Goal: Find specific page/section

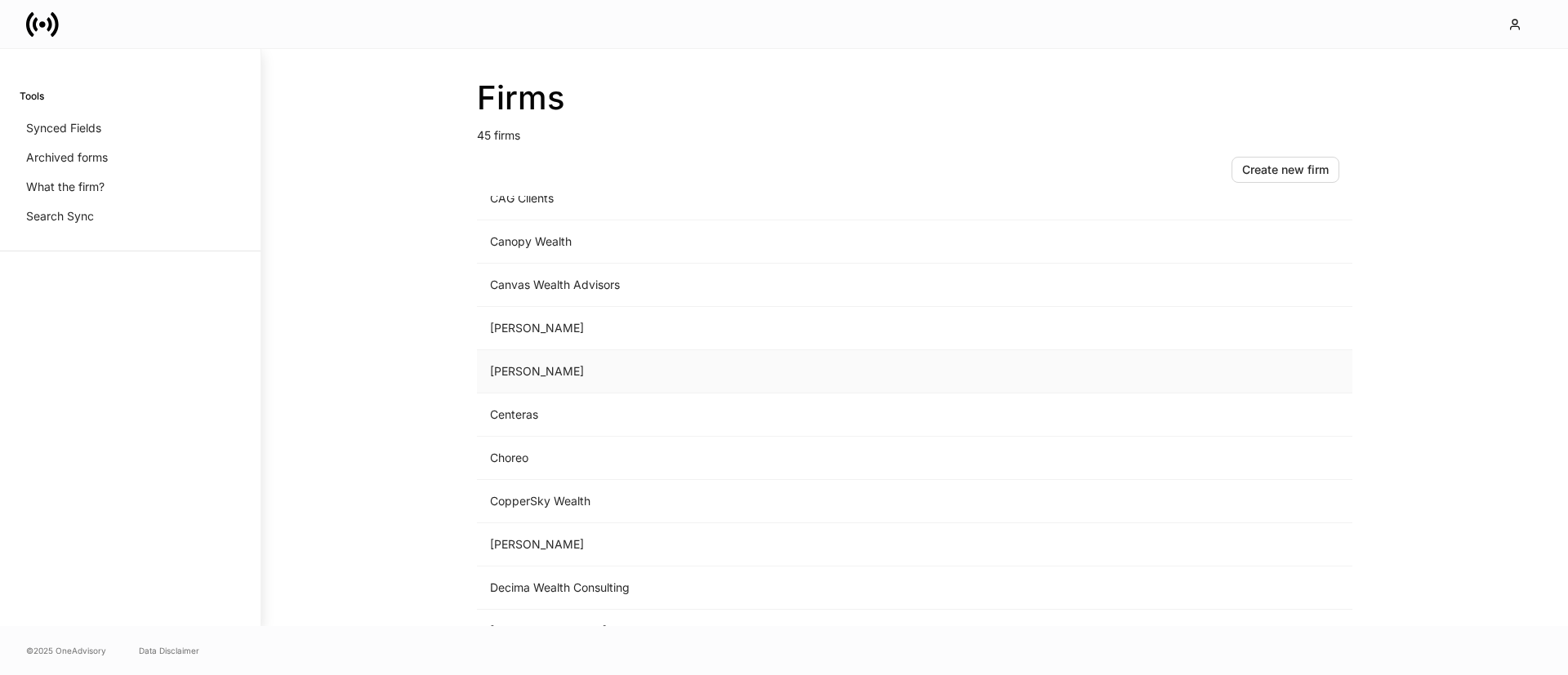
scroll to position [373, 0]
click at [555, 405] on td "Centeras" at bounding box center [779, 414] width 604 height 43
